Goal: Information Seeking & Learning: Learn about a topic

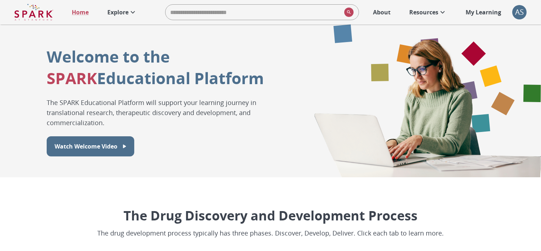
click at [490, 11] on p "My Learning" at bounding box center [484, 12] width 36 height 9
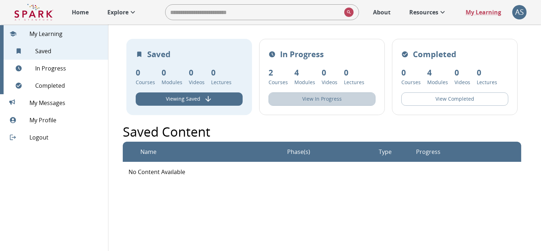
click at [333, 101] on button "View In Progress" at bounding box center [322, 98] width 107 height 13
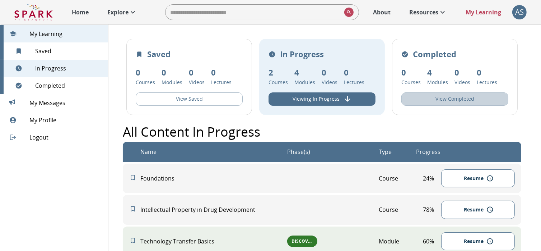
click at [452, 99] on button "View Completed" at bounding box center [454, 98] width 107 height 13
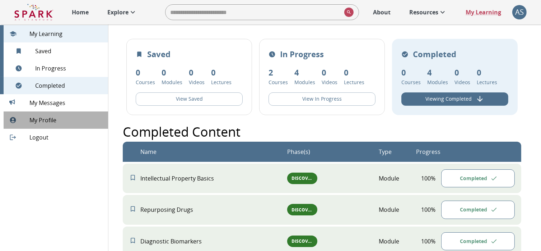
click at [65, 120] on span "My Profile" at bounding box center [65, 120] width 73 height 9
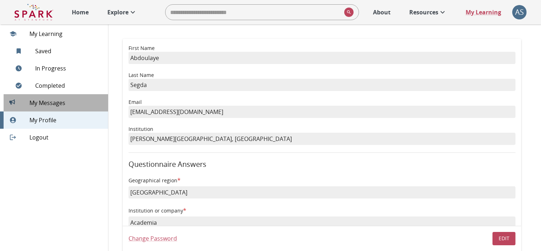
click at [55, 96] on div "0 My Messages 0" at bounding box center [56, 102] width 105 height 17
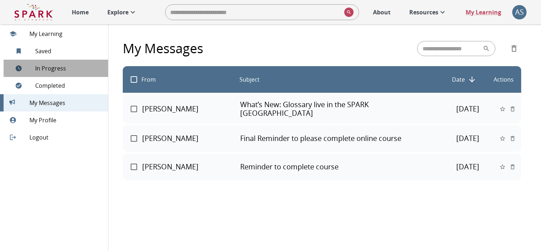
click at [52, 69] on span "In Progress" at bounding box center [68, 68] width 67 height 9
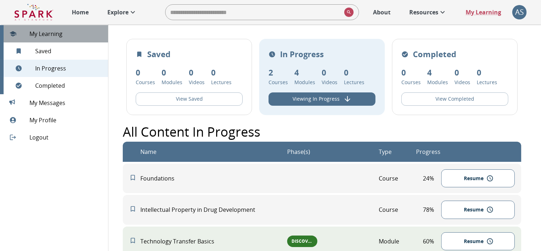
click at [45, 33] on span "My Learning" at bounding box center [65, 33] width 73 height 9
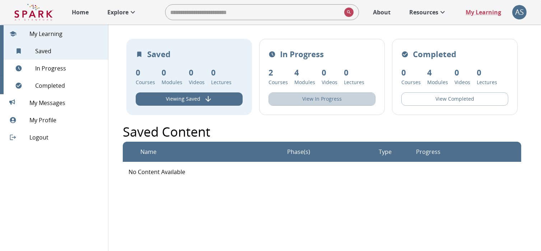
click at [326, 101] on button "View In Progress" at bounding box center [322, 98] width 107 height 13
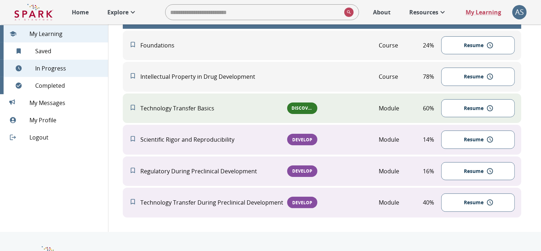
scroll to position [167, 0]
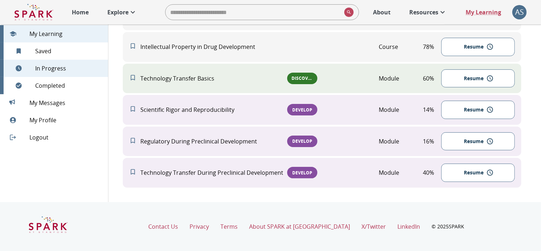
click at [468, 79] on button "Resume" at bounding box center [477, 78] width 73 height 18
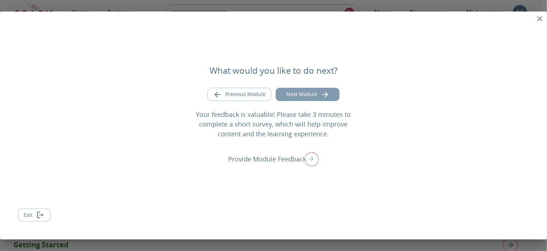
click at [308, 95] on button "Next Module" at bounding box center [307, 94] width 64 height 13
